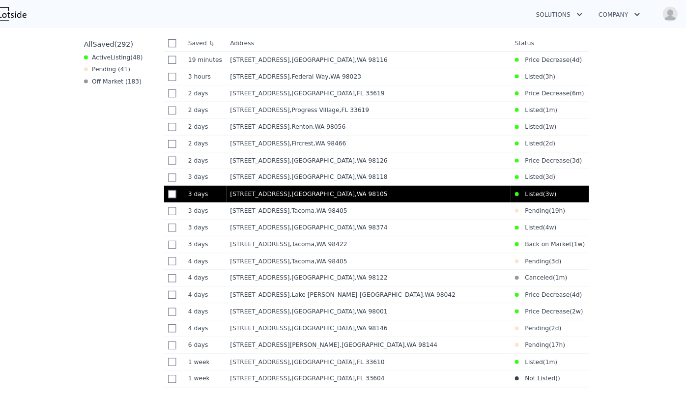
scroll to position [394, 0]
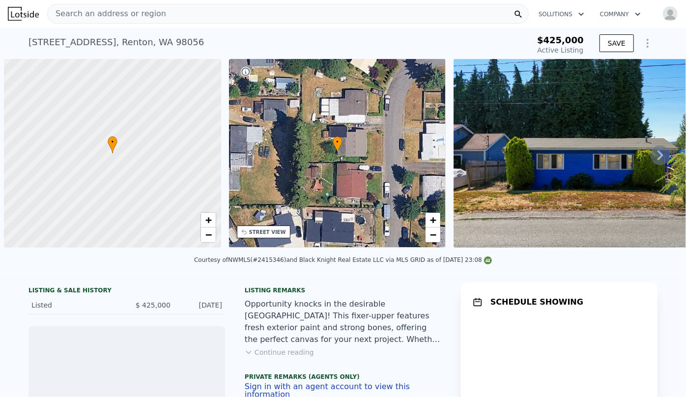
scroll to position [0, 4]
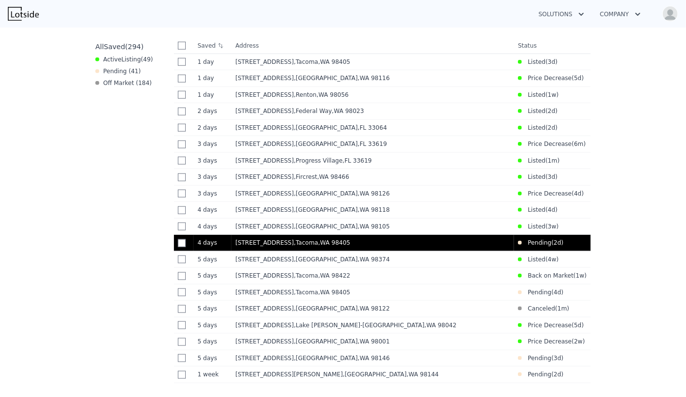
scroll to position [447, 0]
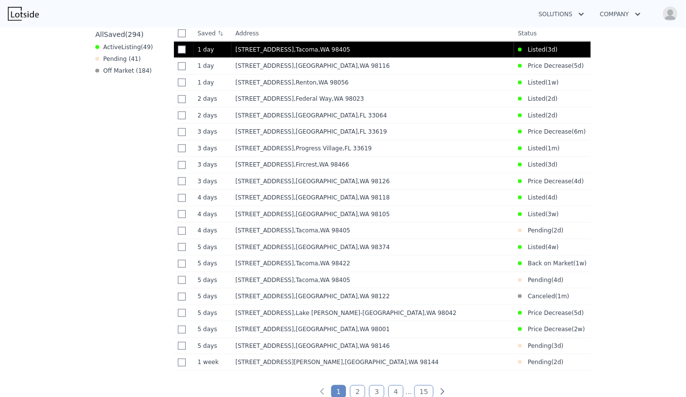
click at [302, 53] on div "924 S Grant Ave , Tacoma , WA 98405" at bounding box center [372, 50] width 275 height 8
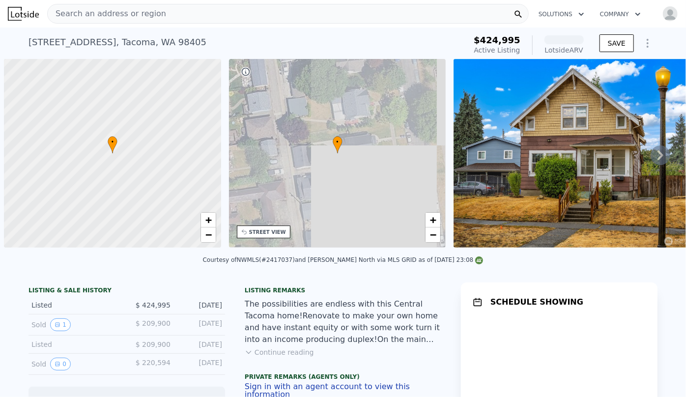
scroll to position [0, 4]
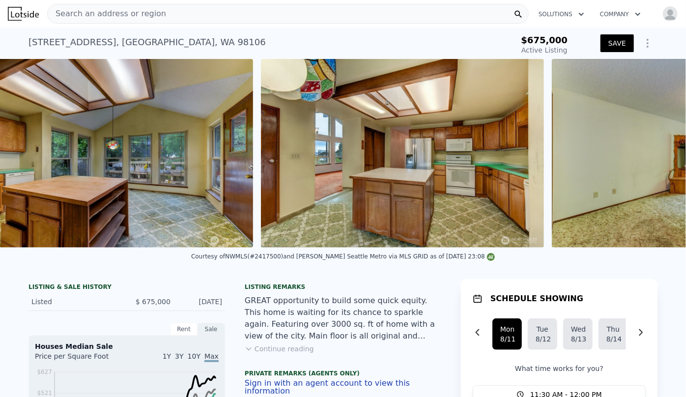
scroll to position [0, 1613]
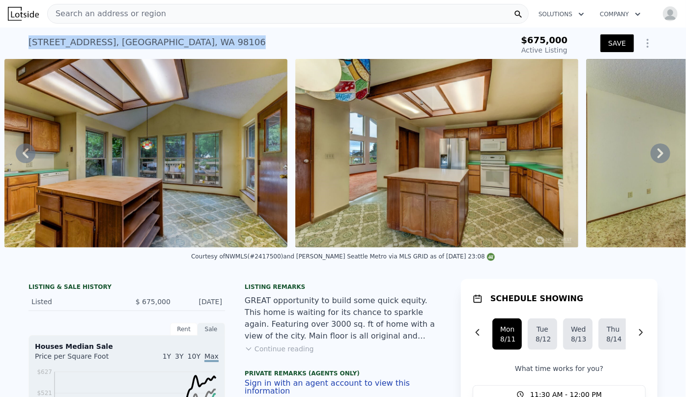
drag, startPoint x: 24, startPoint y: 42, endPoint x: 205, endPoint y: 44, distance: 180.9
click at [205, 44] on div "4103 21st Ave SW , Seattle , WA 98106 Active at $675k $675,000 Active Listing S…" at bounding box center [343, 43] width 686 height 31
copy div "4103 21st Ave SW , Seattle , WA 98106"
click at [232, 29] on div "4103 21st Ave SW , Seattle , WA 98106 Active at $675k $675,000 Active Listing S…" at bounding box center [343, 43] width 629 height 31
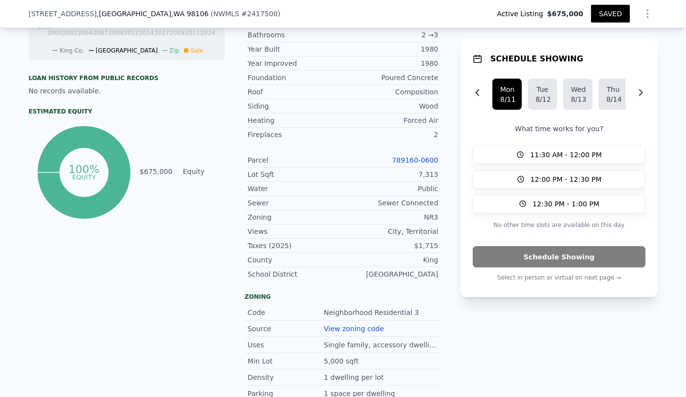
scroll to position [443, 0]
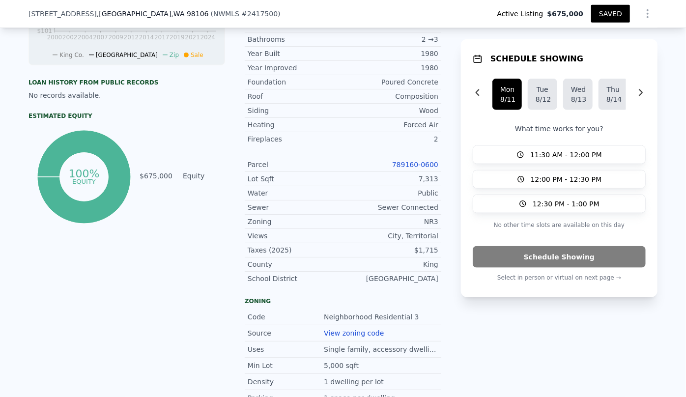
click at [425, 163] on link "789160-0600" at bounding box center [415, 165] width 46 height 8
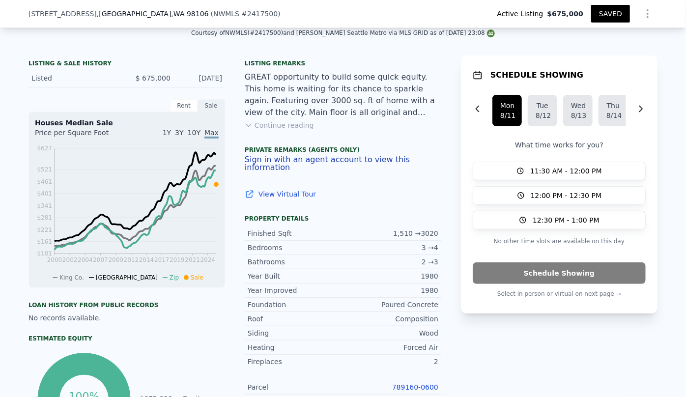
scroll to position [220, 0]
drag, startPoint x: 22, startPoint y: 14, endPoint x: 142, endPoint y: 18, distance: 119.5
click at [142, 18] on div "4103 21st Ave SW , Seattle , WA 98106 ( NWMLS # 2417500 ) Active Listing $675,0…" at bounding box center [343, 14] width 686 height 28
copy div "4103 21st Ave SW , Seattle , WA 98106"
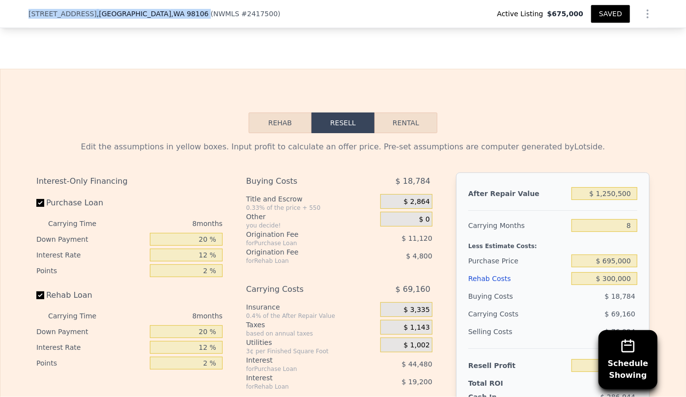
scroll to position [1605, 0]
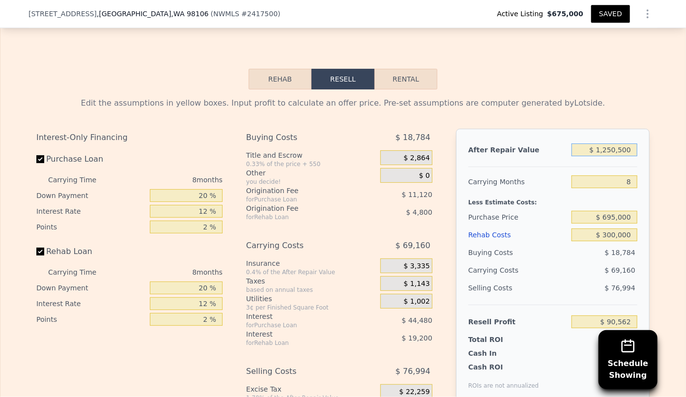
click at [612, 156] on input "$ 1,250,500" at bounding box center [605, 150] width 66 height 13
type input "$ 120,500"
type input "-$ 967,347"
type input "$ 1,240,500"
type input "$ 81,200"
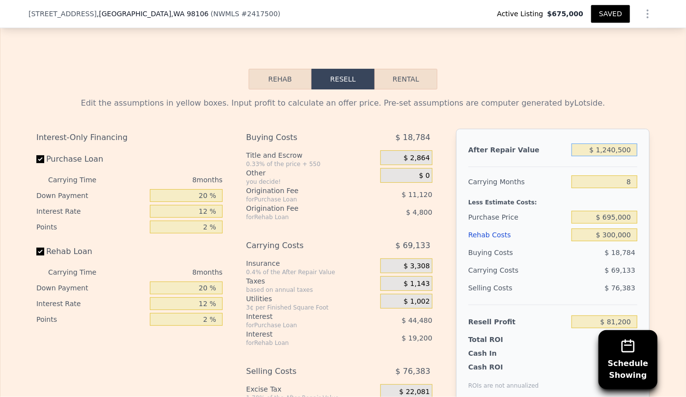
type input "$ 1,240,500"
click at [641, 101] on div "Edit the assumptions in yellow boxes. Input profit to calculate an offer price.…" at bounding box center [343, 272] width 629 height 366
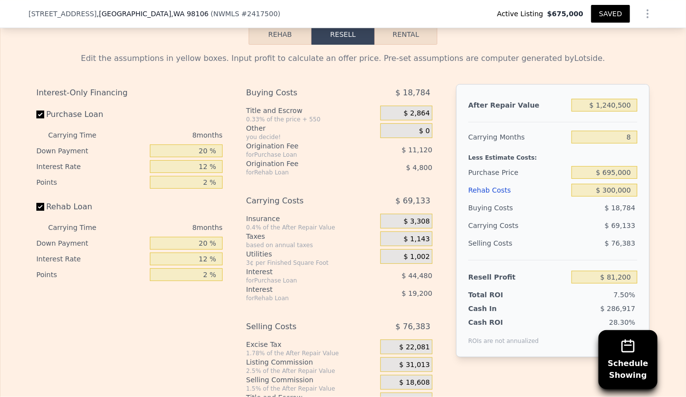
scroll to position [1694, 0]
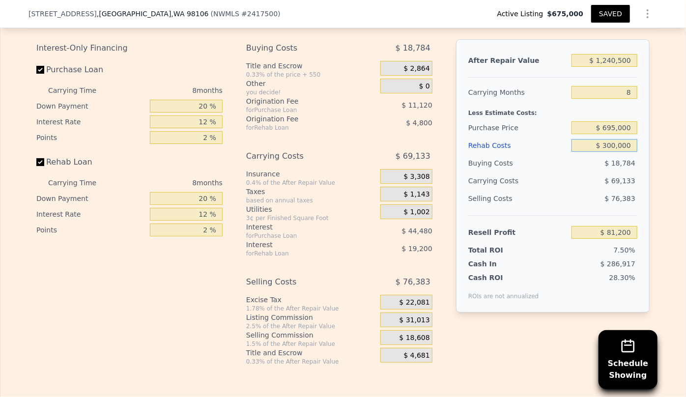
click at [616, 147] on input "$ 300,000" at bounding box center [605, 145] width 66 height 13
type input "$ 30,000"
type input "$ 372,800"
type input "$ 3,000"
type input "$ 401,960"
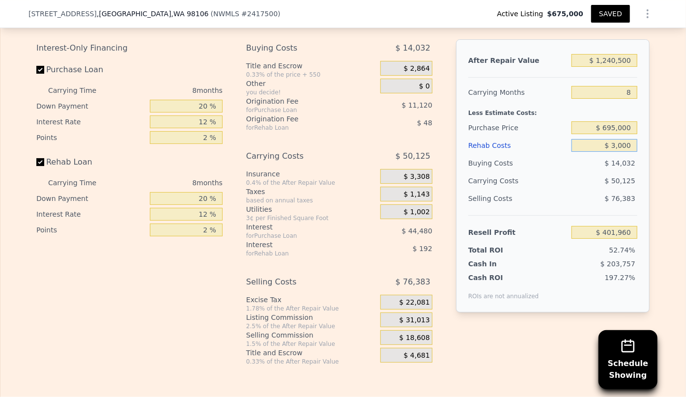
type input "$ 31,000"
type input "$ 371,720"
type input "$ 315,000"
type input "$ 65,000"
type input "$ 315,000"
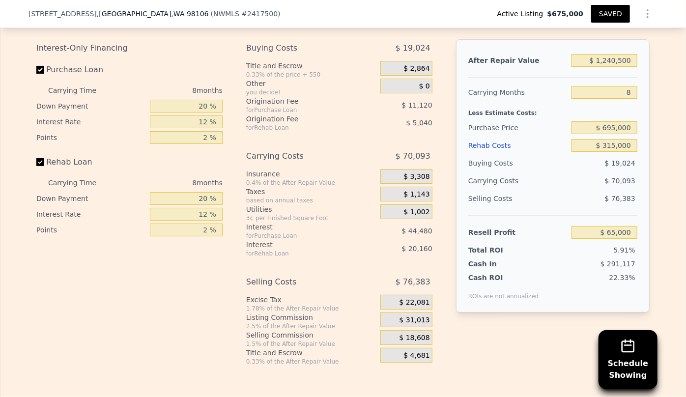
click at [562, 203] on div "Selling Costs" at bounding box center [517, 199] width 99 height 18
click at [415, 342] on span "$ 18,608" at bounding box center [415, 338] width 30 height 9
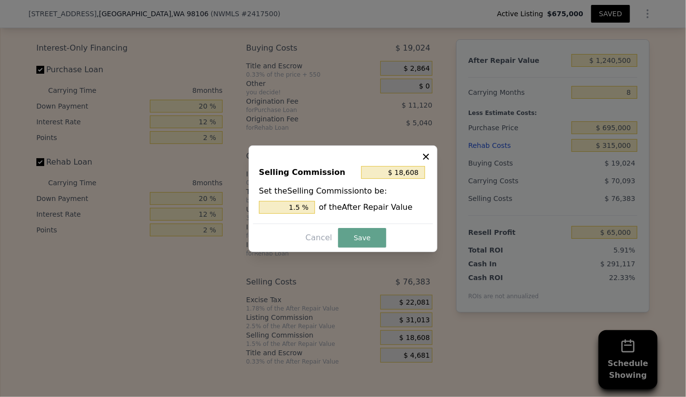
click at [424, 156] on icon at bounding box center [426, 157] width 10 height 10
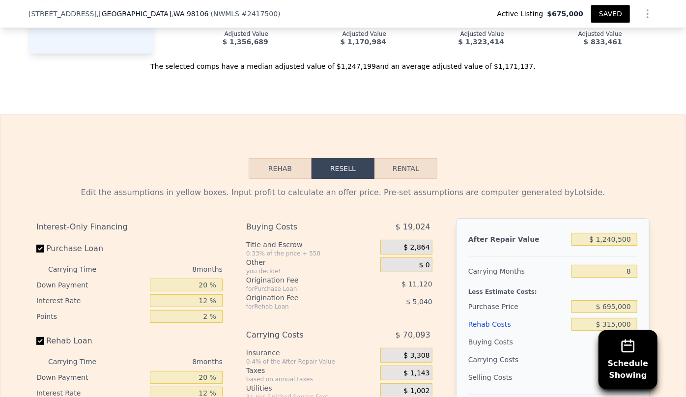
type input "$ 1,250,500"
type input "$ 300,000"
type input "$ 90,562"
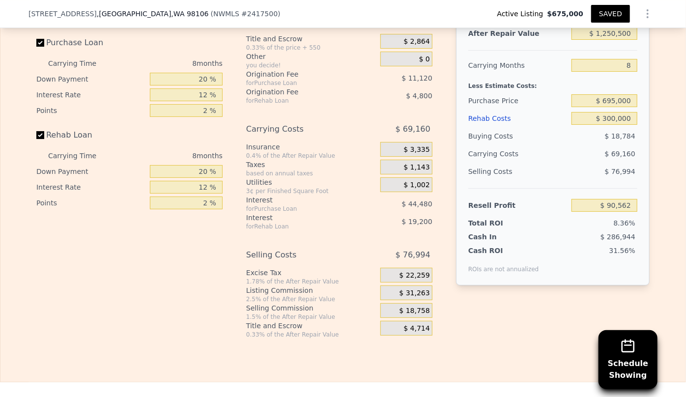
scroll to position [1739, 0]
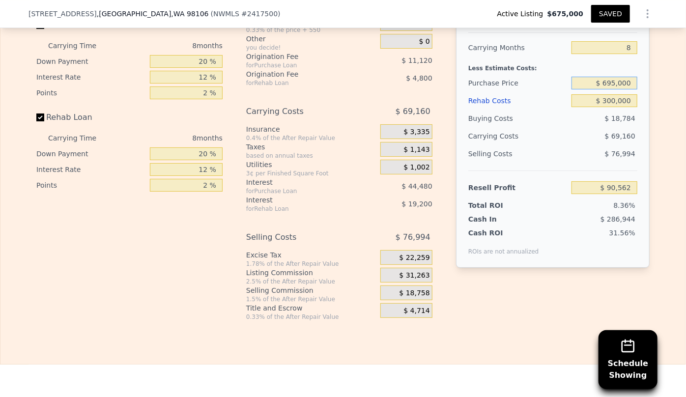
click at [615, 88] on input "$ 695,000" at bounding box center [605, 83] width 66 height 13
type input "$ 700,000"
click at [620, 140] on span "$ 69,160" at bounding box center [620, 136] width 30 height 8
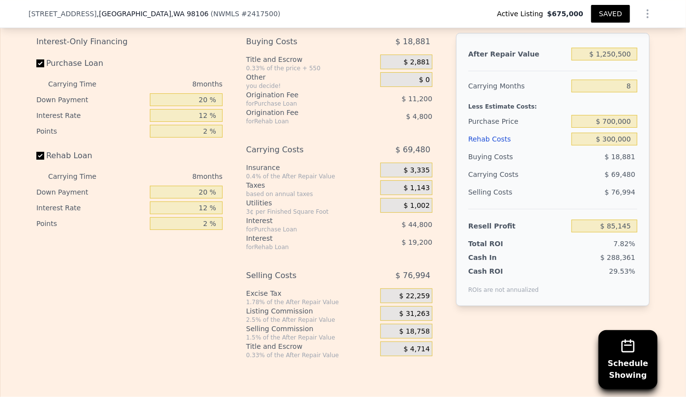
scroll to position [1694, 0]
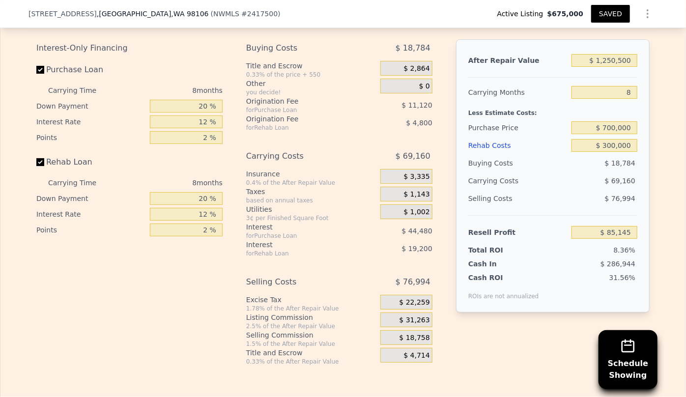
type input "$ 90,562"
click at [611, 152] on input "$ 300,000" at bounding box center [605, 145] width 66 height 13
type input "$ 30,000"
type input "$ 382,162"
type input "$ 310,000"
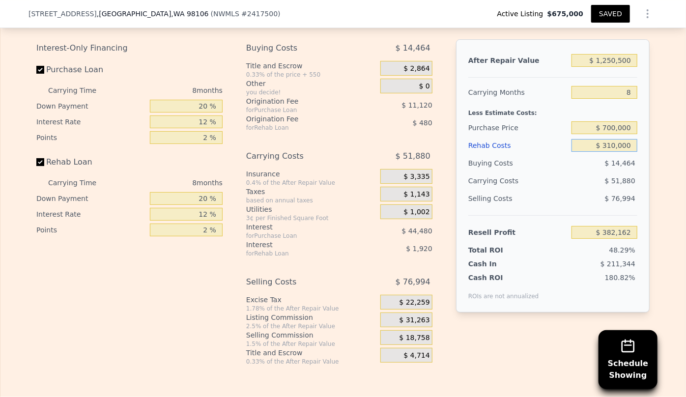
type input "$ 79,762"
type input "$ 3,150,000"
type input "-$ 2,987,438"
type input "$ 315,000"
type input "$ 74,362"
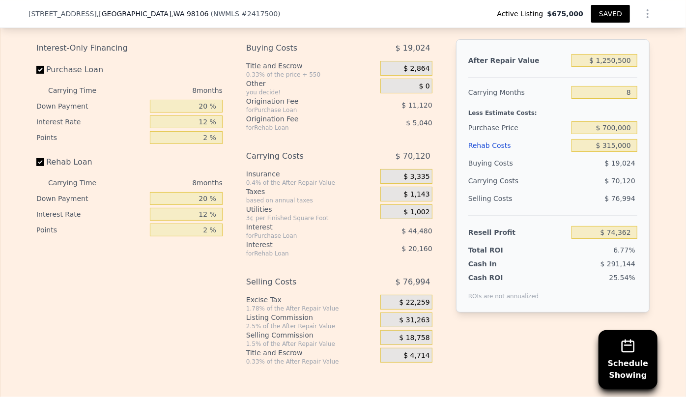
click at [599, 199] on div "$ 76,994" at bounding box center [605, 199] width 66 height 18
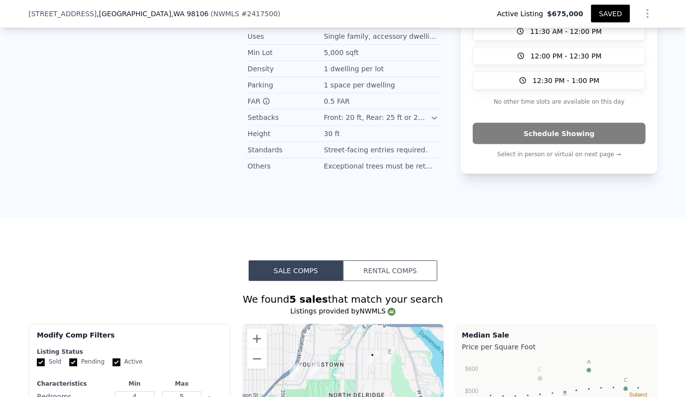
scroll to position [711, 0]
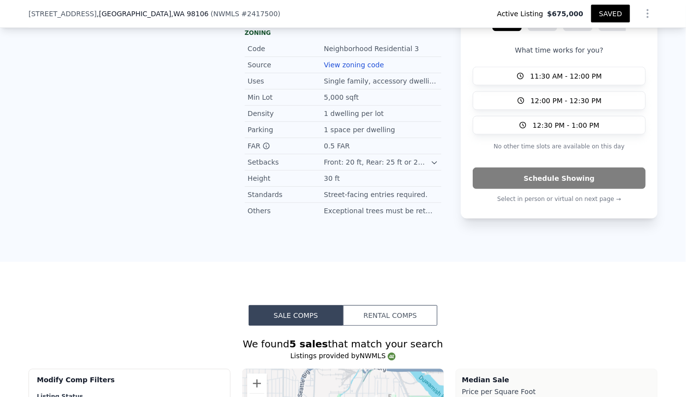
type input "$ 300,000"
type input "$ 90,562"
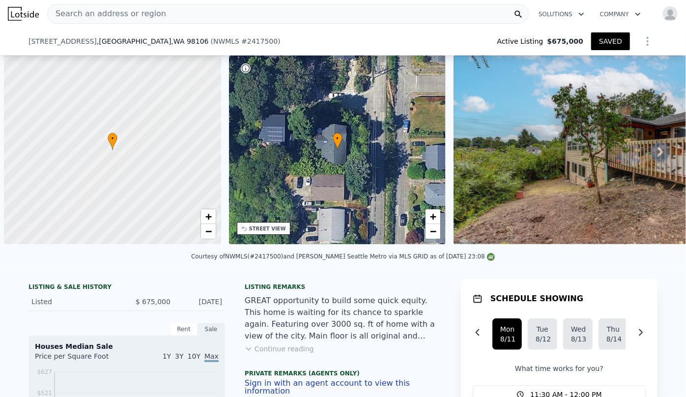
scroll to position [0, 4]
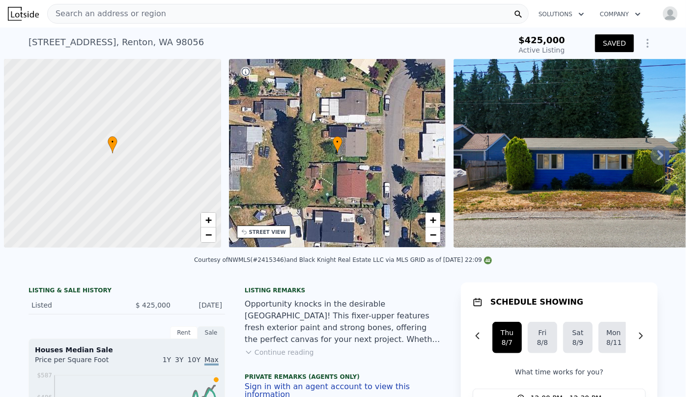
scroll to position [0, 4]
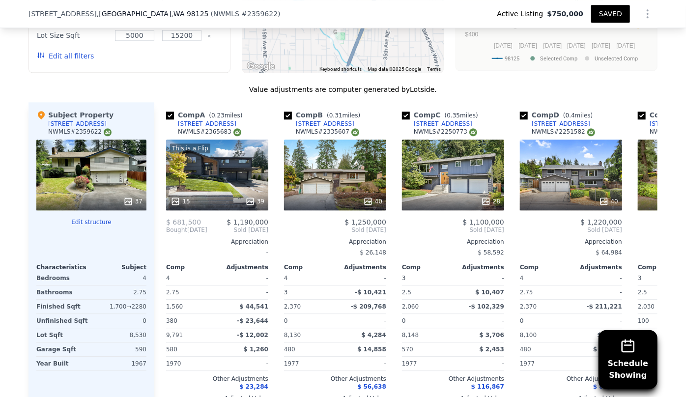
scroll to position [1158, 0]
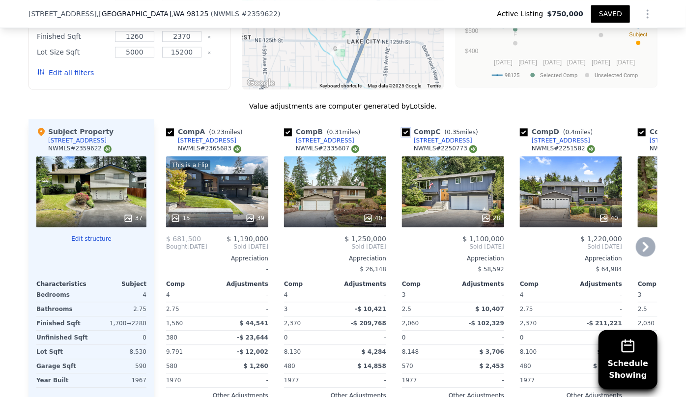
click at [402, 130] on input "checkbox" at bounding box center [406, 132] width 8 height 8
checkbox input "false"
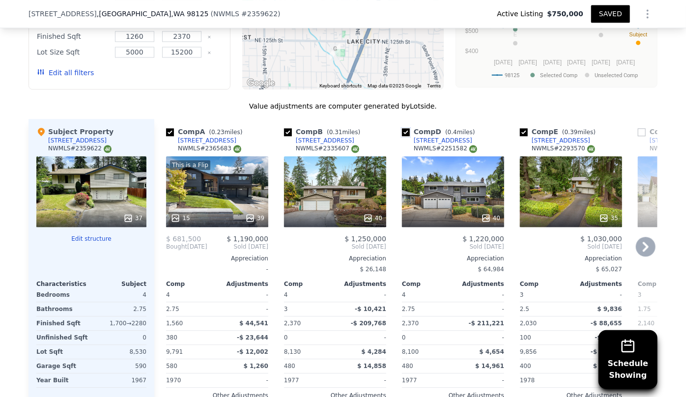
click at [402, 130] on input "checkbox" at bounding box center [406, 132] width 8 height 8
checkbox input "false"
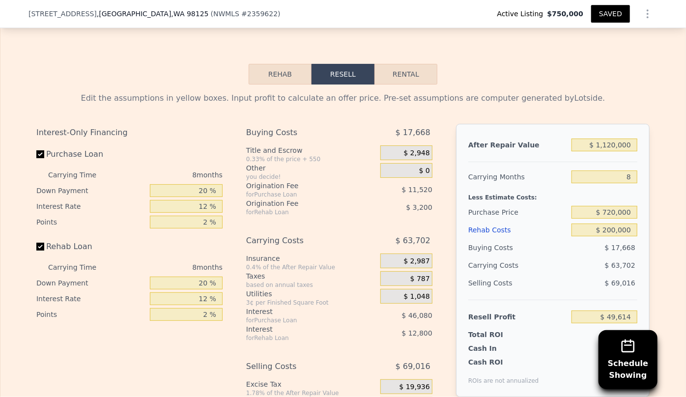
scroll to position [1649, 0]
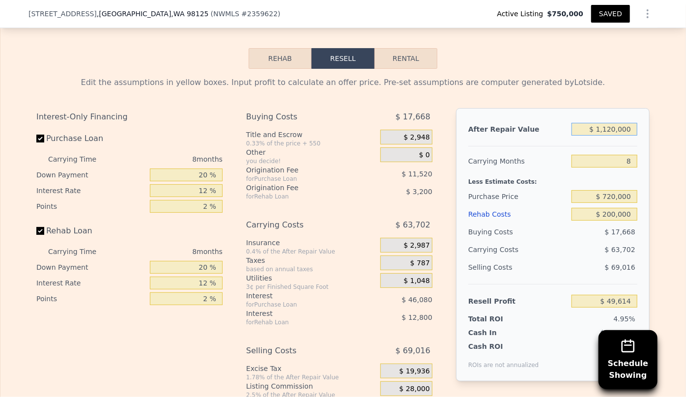
click at [610, 136] on input "$ 1,120,000" at bounding box center [605, 129] width 66 height 13
type input "$ 110,000"
type input "-$ 895,950"
type input "$ 1,180,000"
type input "$ 105,787"
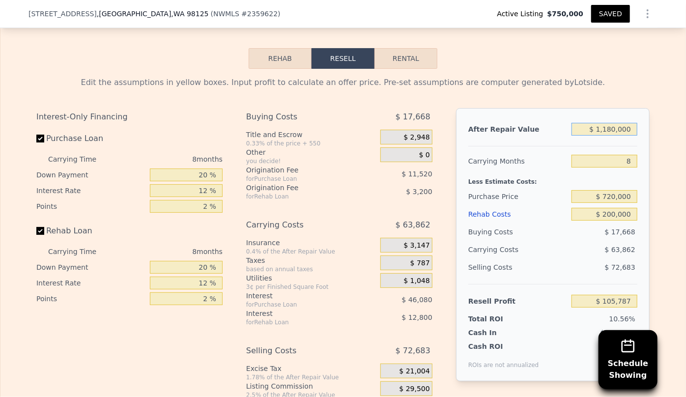
type input "$ 1,180,000"
click at [584, 179] on div "Less Estimate Costs:" at bounding box center [552, 179] width 169 height 18
click at [611, 219] on input "$ 200,000" at bounding box center [605, 214] width 66 height 13
type input "$ 20,000"
type input "$ 300,187"
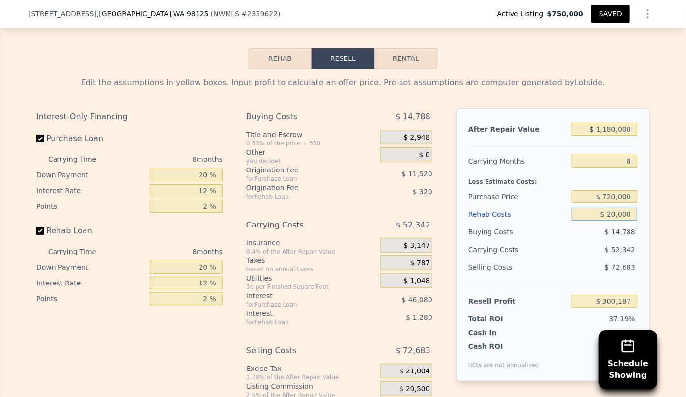
type input "$ 250,000"
type input "$ 51,787"
type input "$ 250,000"
click at [516, 252] on div "Carrying Costs" at bounding box center [498, 250] width 61 height 18
click at [607, 14] on button "SAVED" at bounding box center [610, 14] width 39 height 18
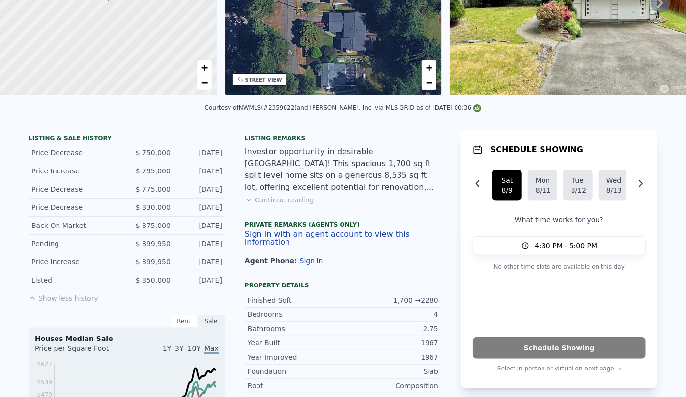
scroll to position [0, 0]
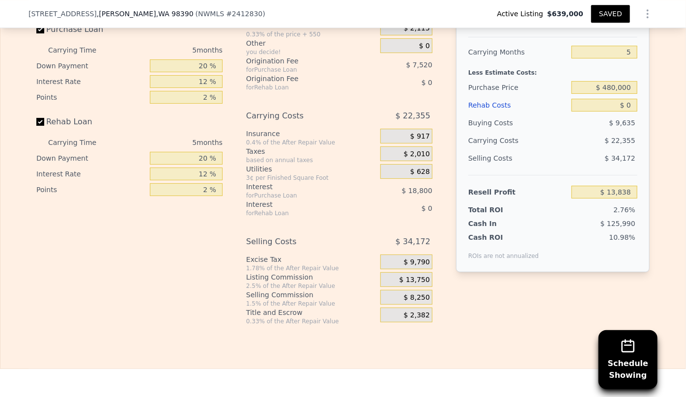
scroll to position [1548, 0]
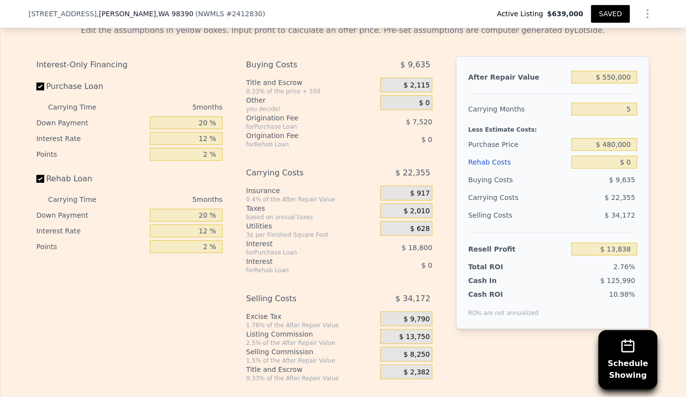
click at [152, 56] on div "Edit the assumptions in yellow boxes. Input profit to calculate an offer price.…" at bounding box center [342, 204] width 613 height 358
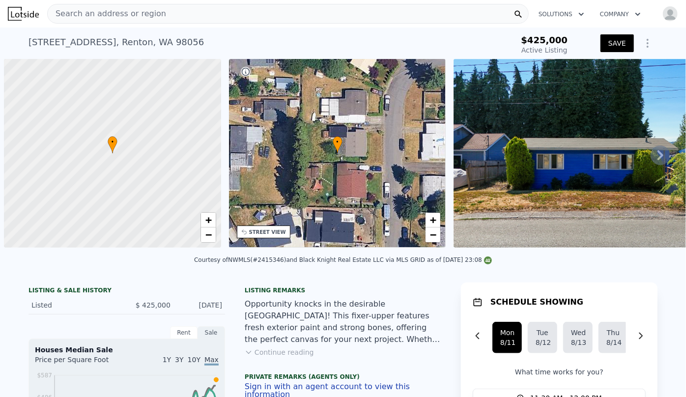
scroll to position [0, 4]
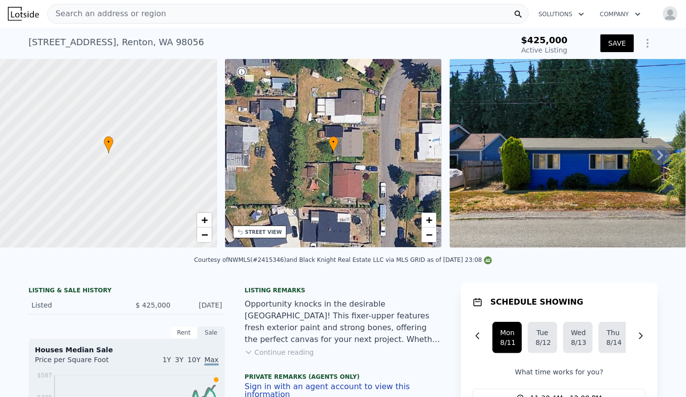
type input "$ 530,000"
type input "$ 39,391"
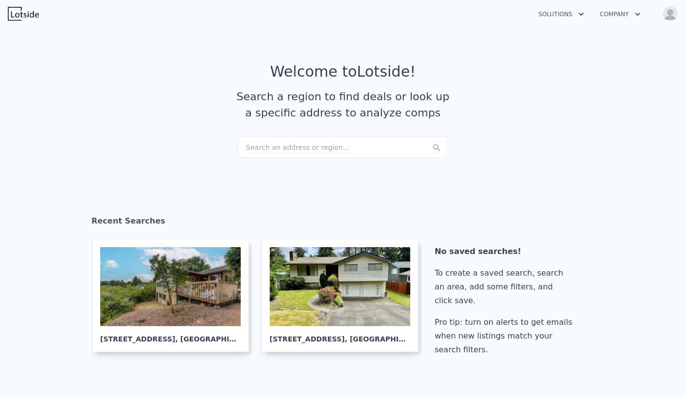
scroll to position [447, 0]
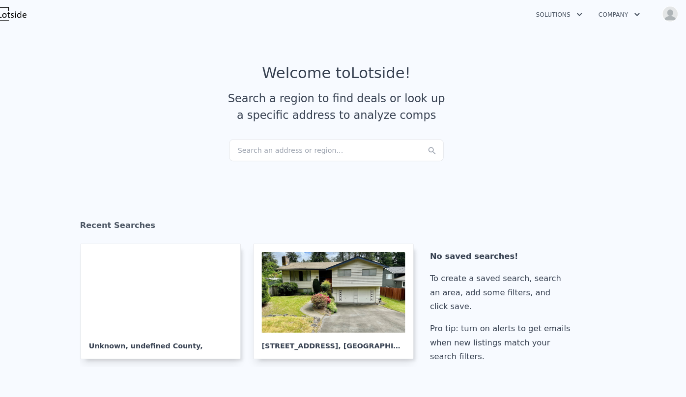
scroll to position [394, 0]
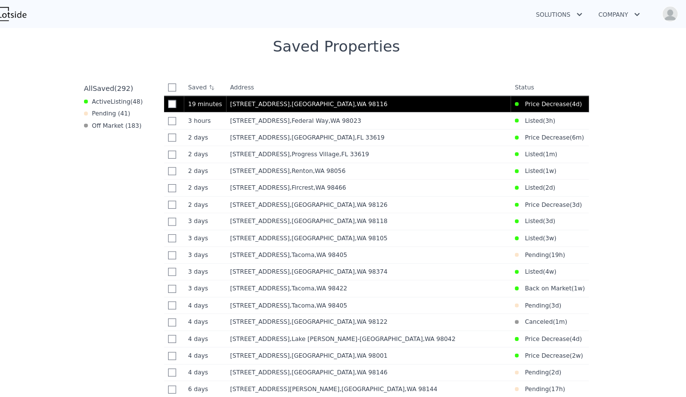
click at [361, 104] on span ", WA 98116" at bounding box center [377, 102] width 32 height 7
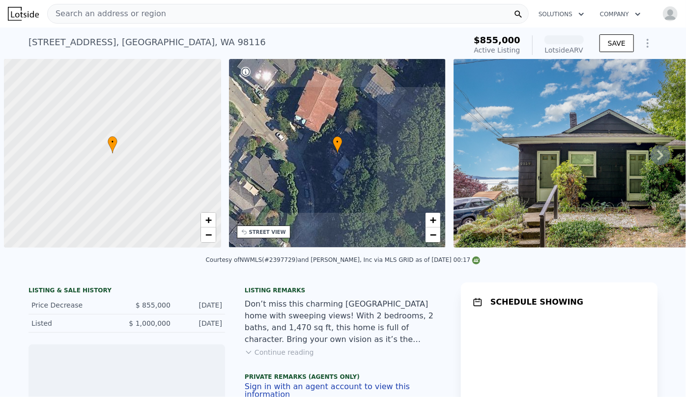
scroll to position [0, 4]
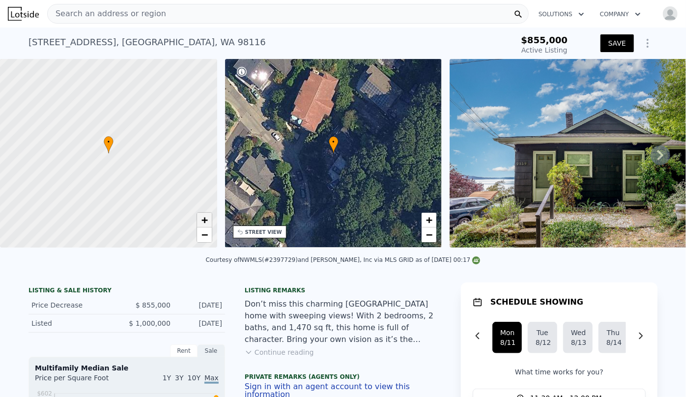
click at [206, 222] on span "+" at bounding box center [204, 220] width 6 height 12
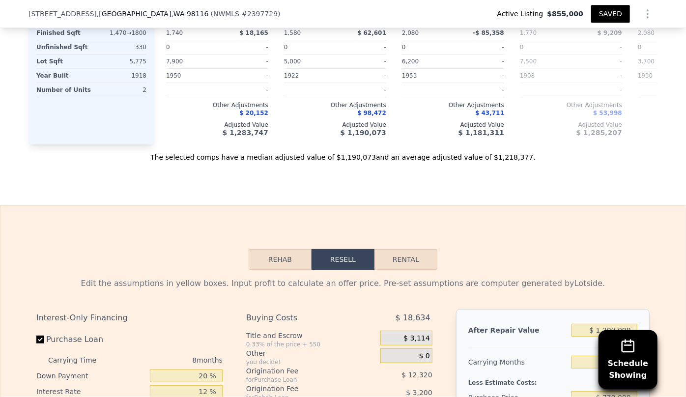
scroll to position [1694, 0]
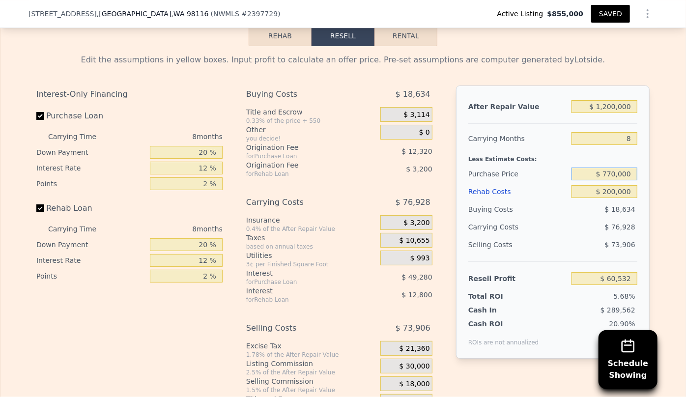
click at [612, 168] on input "$ 770,000" at bounding box center [605, 174] width 66 height 13
type input "$ 760,000"
click at [605, 201] on div "$ 18,634" at bounding box center [605, 210] width 66 height 18
type input "$ 71,365"
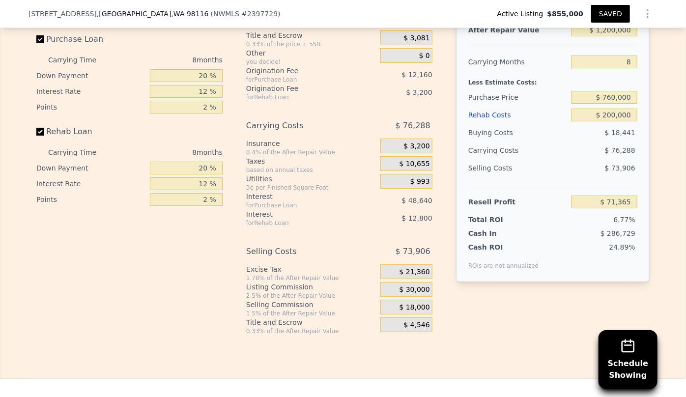
scroll to position [1784, 0]
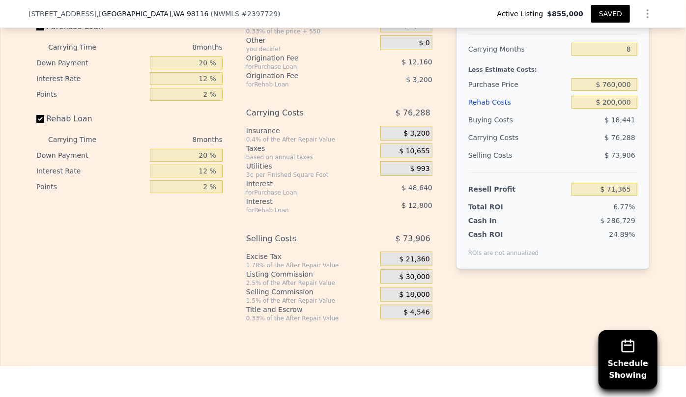
click at [612, 13] on button "SAVED" at bounding box center [610, 14] width 39 height 18
